Goal: Transaction & Acquisition: Subscribe to service/newsletter

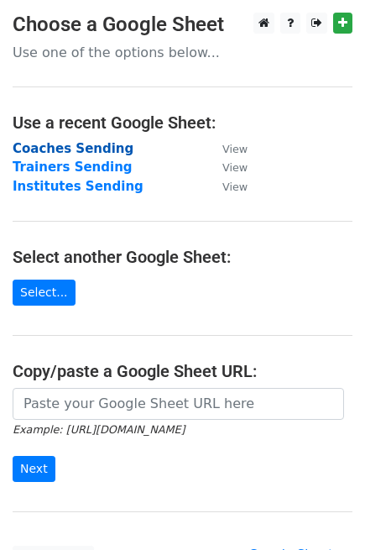
click at [34, 144] on strong "Coaches Sending" at bounding box center [73, 148] width 121 height 15
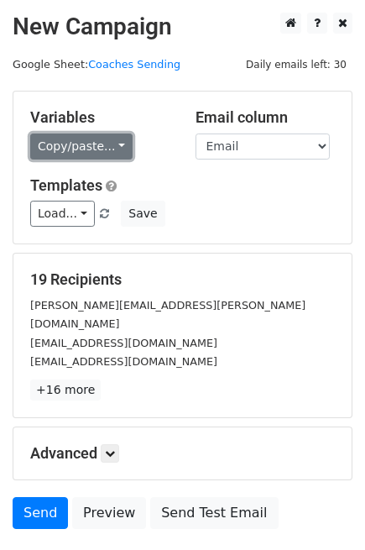
click at [100, 142] on link "Copy/paste..." at bounding box center [81, 147] width 102 height 26
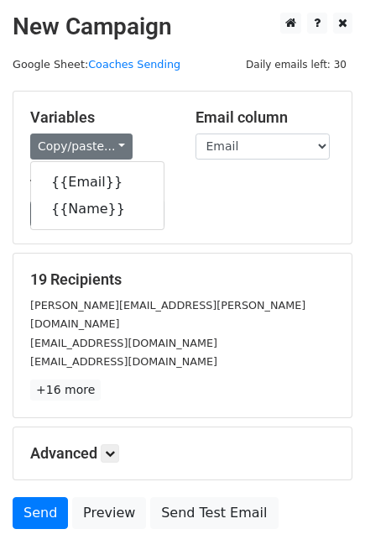
click at [244, 193] on h5 "Templates" at bounding box center [182, 185] width 305 height 18
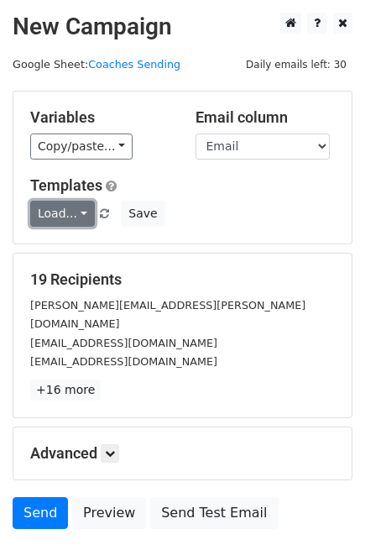
click at [76, 208] on link "Load..." at bounding box center [62, 214] width 65 height 26
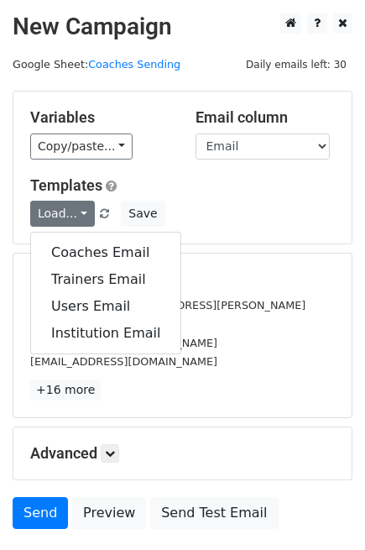
click at [223, 210] on div "Load... Coaches Email Trainers Email Users Email Institution Email Save" at bounding box center [183, 214] width 330 height 26
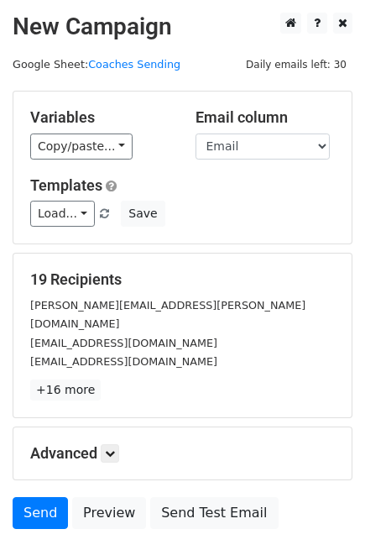
click at [224, 181] on h5 "Templates" at bounding box center [182, 185] width 305 height 18
click at [202, 204] on div "Load... Coaches Email Trainers Email Users Email Institution Email Save" at bounding box center [183, 214] width 330 height 26
click at [173, 229] on div "Variables Copy/paste... {{Email}} {{Name}} Email column Email Name Templates Lo…" at bounding box center [182, 168] width 338 height 152
click at [195, 228] on div "Variables Copy/paste... {{Email}} {{Name}} Email column Email Name Templates Lo…" at bounding box center [182, 168] width 338 height 152
click at [74, 210] on link "Load..." at bounding box center [62, 214] width 65 height 26
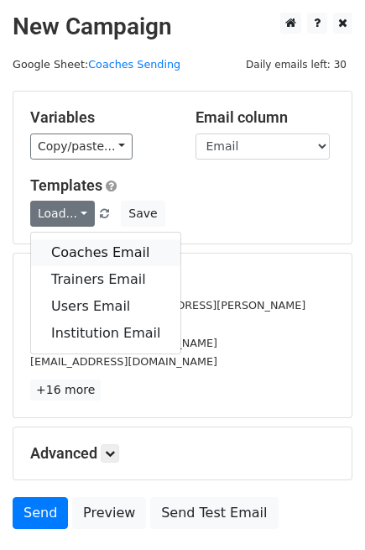
click at [97, 254] on link "Coaches Email" at bounding box center [106, 252] width 150 height 27
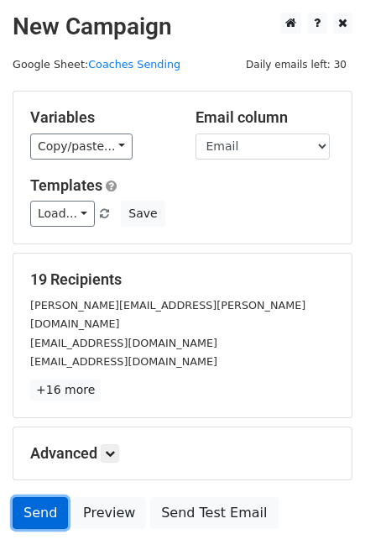
click at [53, 498] on link "Send" at bounding box center [40, 513] width 55 height 32
